Goal: Information Seeking & Learning: Learn about a topic

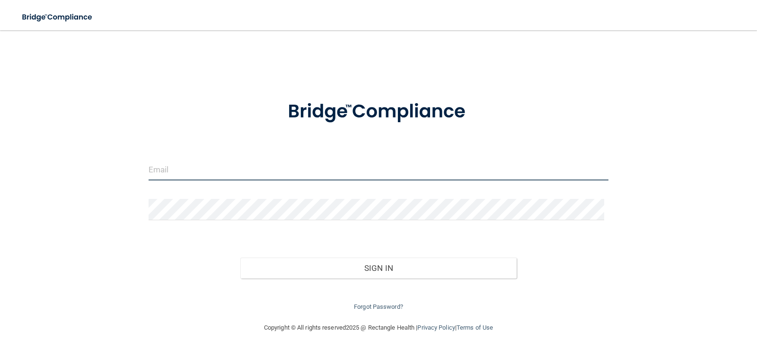
click at [190, 171] on input "email" at bounding box center [379, 169] width 460 height 21
type input "[EMAIL_ADDRESS][DOMAIN_NAME]"
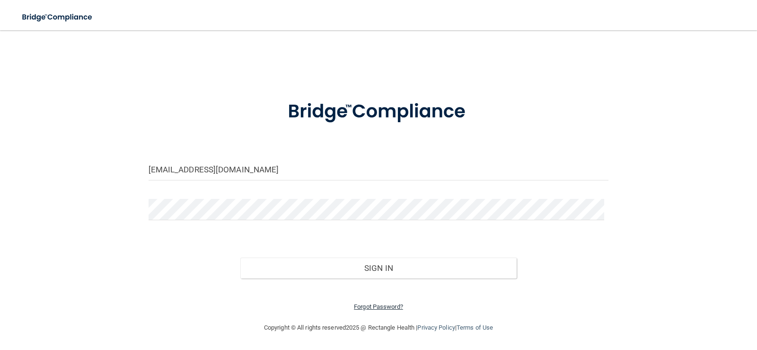
click at [388, 307] on link "Forgot Password?" at bounding box center [378, 306] width 49 height 7
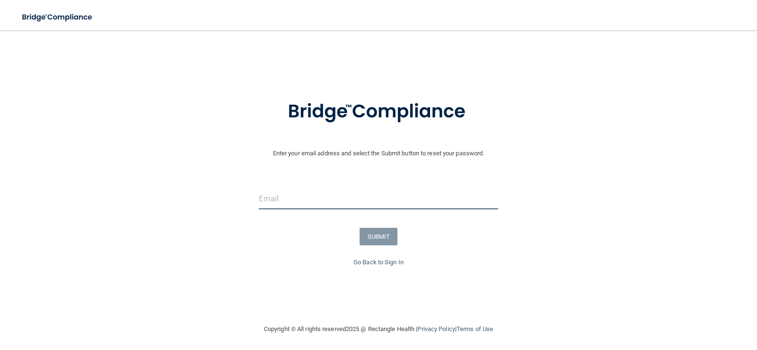
click at [281, 197] on input "email" at bounding box center [379, 198] width 240 height 21
type input "[EMAIL_ADDRESS][DOMAIN_NAME]"
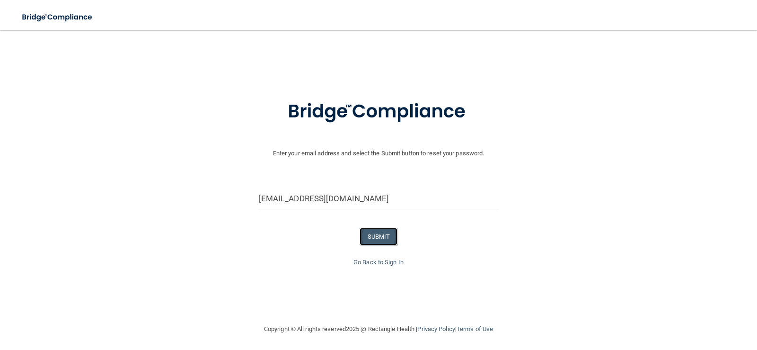
click at [379, 238] on button "SUBMIT" at bounding box center [379, 237] width 38 height 18
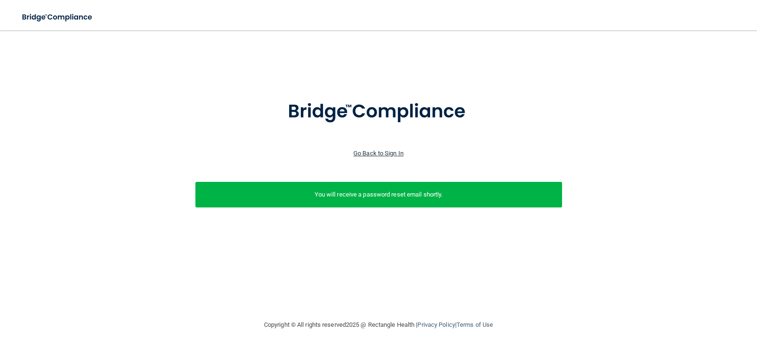
click at [384, 150] on link "Go Back to Sign In" at bounding box center [378, 153] width 50 height 7
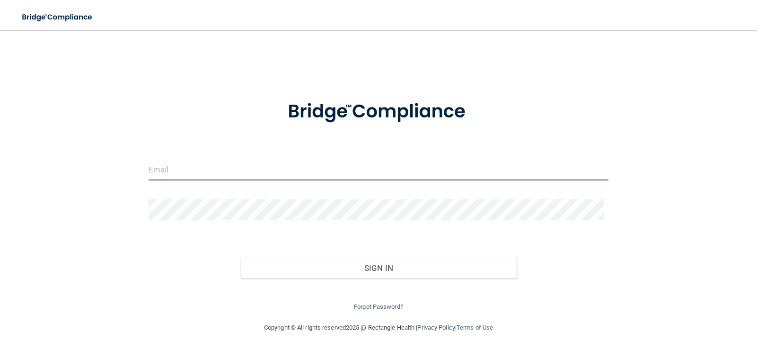
click at [210, 175] on input "email" at bounding box center [379, 169] width 460 height 21
type input "[EMAIL_ADDRESS][DOMAIN_NAME]"
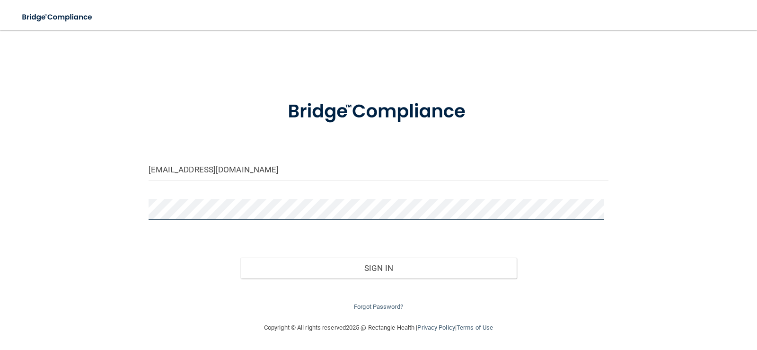
click at [240, 257] on button "Sign In" at bounding box center [378, 267] width 276 height 21
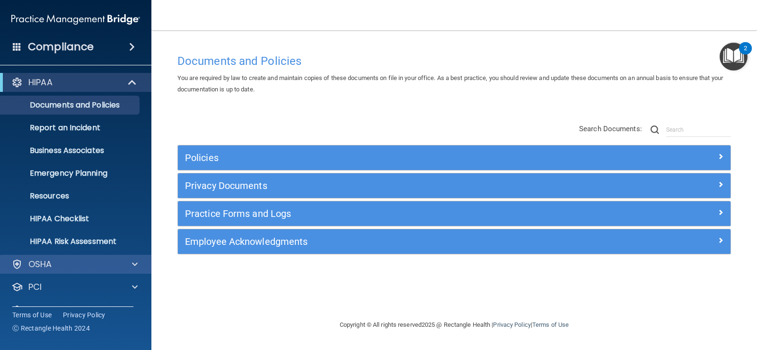
scroll to position [43, 0]
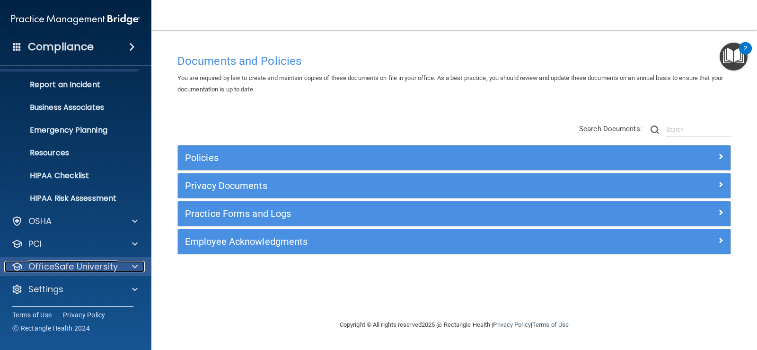
click at [108, 269] on p "OfficeSafe University" at bounding box center [72, 266] width 89 height 11
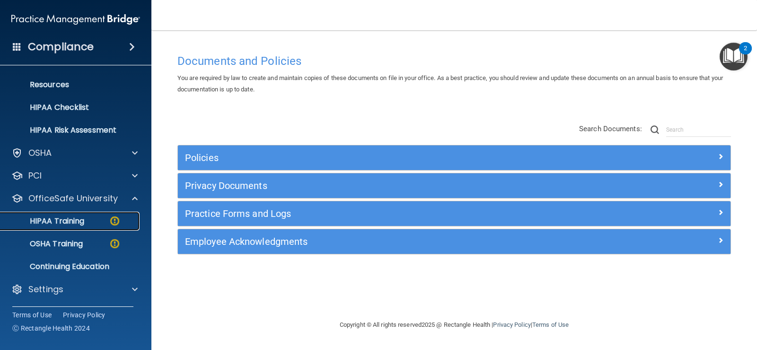
click at [78, 225] on p "HIPAA Training" at bounding box center [45, 220] width 78 height 9
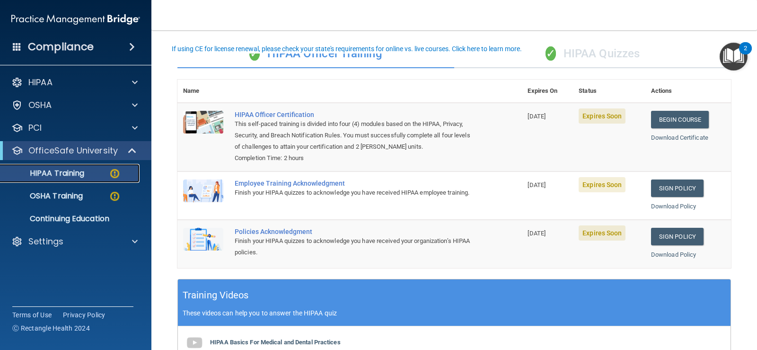
scroll to position [47, 0]
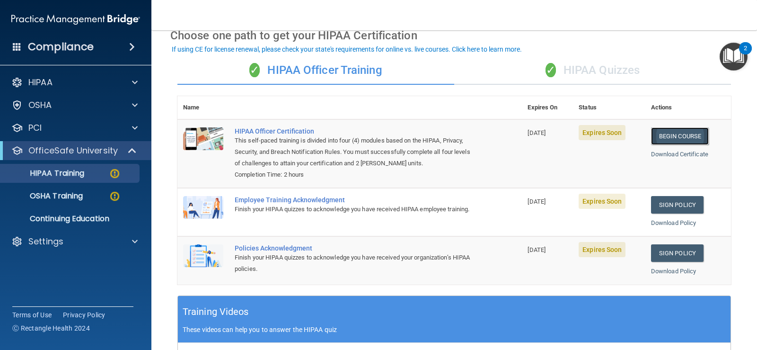
click at [672, 139] on link "Begin Course" at bounding box center [680, 136] width 58 height 18
